Goal: Information Seeking & Learning: Learn about a topic

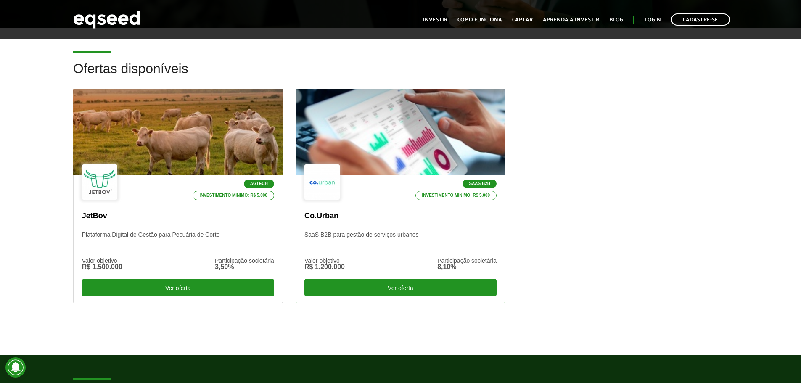
scroll to position [168, 0]
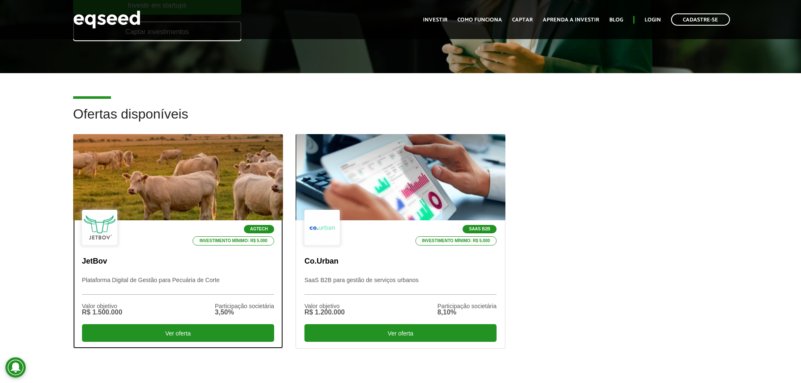
click at [157, 180] on div at bounding box center [178, 177] width 252 height 103
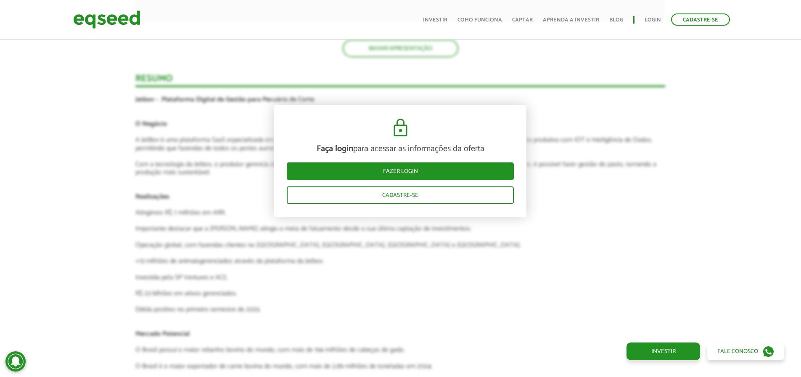
scroll to position [1720, 0]
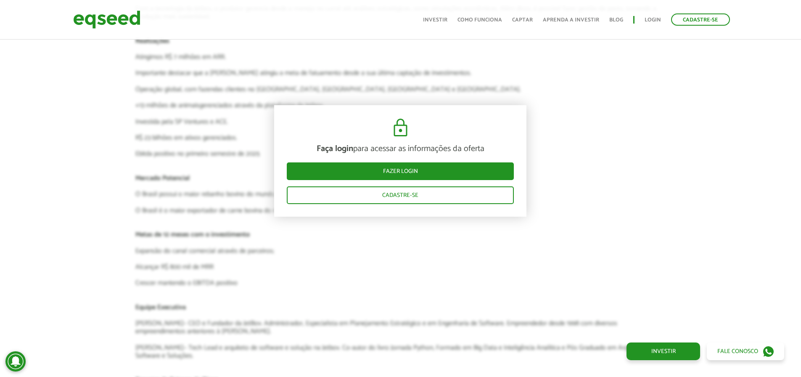
click at [111, 24] on img at bounding box center [106, 19] width 67 height 22
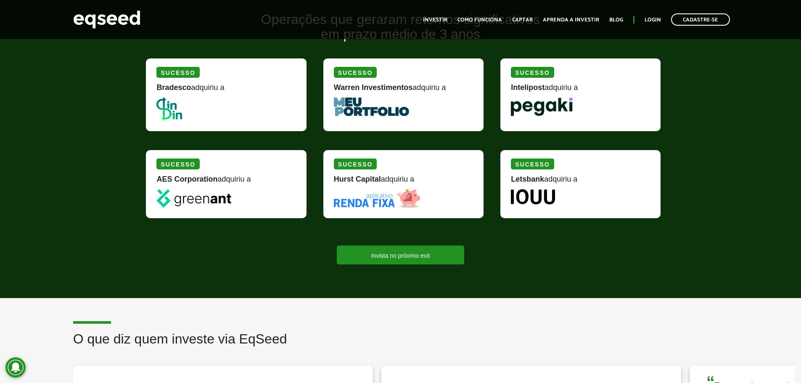
scroll to position [967, 0]
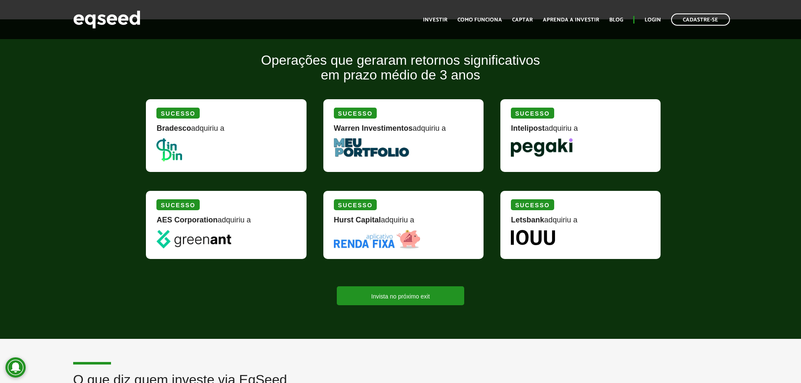
click at [236, 328] on article "Operações que geraram retornos significativos em prazo médio de 3 anos [PERSON_…" at bounding box center [400, 179] width 801 height 320
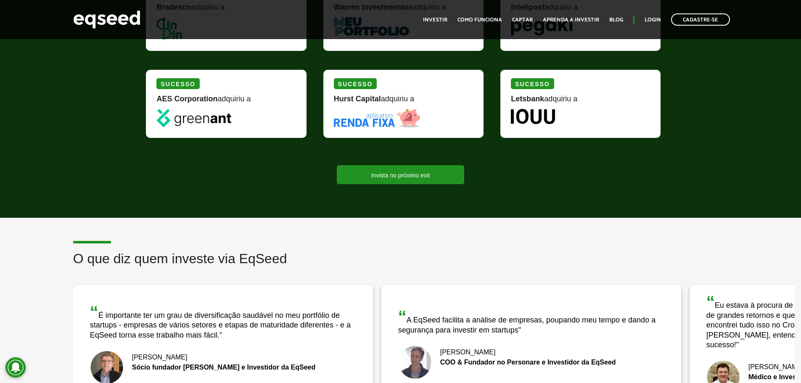
scroll to position [1093, 0]
